Goal: Information Seeking & Learning: Learn about a topic

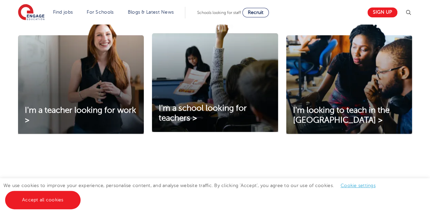
scroll to position [248, 0]
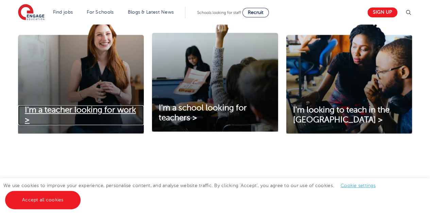
click at [82, 111] on span "I'm a teacher looking for work >" at bounding box center [80, 114] width 111 height 19
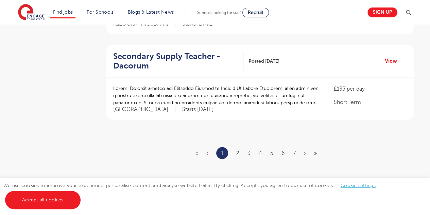
scroll to position [852, 0]
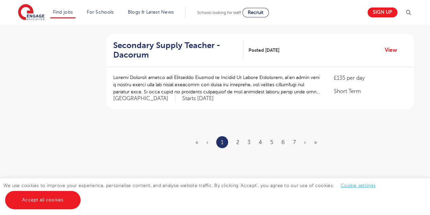
click at [240, 136] on ul "« ‹ 1 2 3 4 5 6 7 › »" at bounding box center [261, 142] width 130 height 12
click at [236, 139] on link "2" at bounding box center [237, 142] width 3 height 6
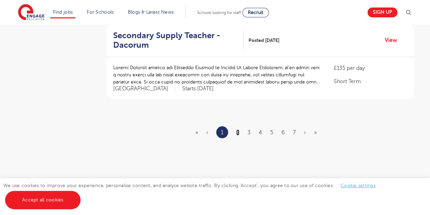
scroll to position [863, 0]
click at [316, 129] on link "»" at bounding box center [315, 132] width 3 height 6
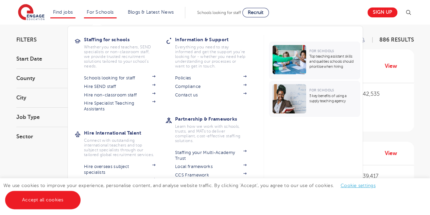
scroll to position [45, 0]
